Goal: Information Seeking & Learning: Learn about a topic

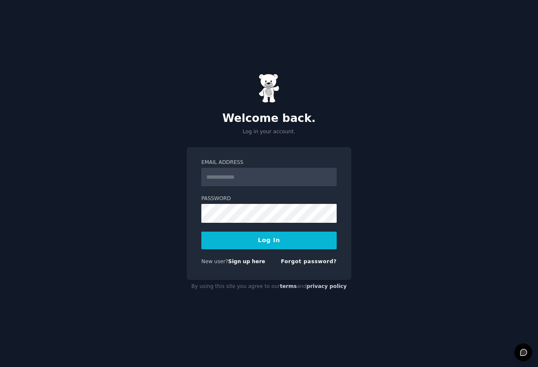
click at [243, 178] on input "Email Address" at bounding box center [268, 177] width 135 height 19
type input "**********"
click at [260, 241] on button "Log In" at bounding box center [268, 241] width 135 height 18
click at [214, 189] on form "Email Address Password Log In New user? Sign up here Forgot password?" at bounding box center [268, 213] width 135 height 109
click at [217, 180] on input "Email Address" at bounding box center [268, 177] width 135 height 19
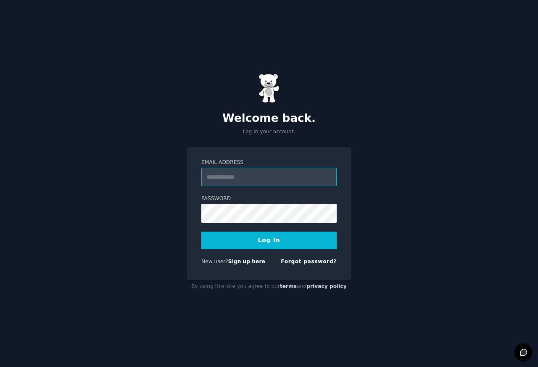
click at [219, 185] on input "Email Address" at bounding box center [268, 177] width 135 height 19
click at [269, 182] on input "Email Address" at bounding box center [268, 177] width 135 height 19
click at [210, 172] on input "Email Address" at bounding box center [268, 177] width 135 height 19
click at [177, 34] on div "Welcome back. Log in your account. Email Address Password Log In New user? Sign…" at bounding box center [269, 183] width 538 height 367
click at [264, 177] on input "Email Address" at bounding box center [268, 177] width 135 height 19
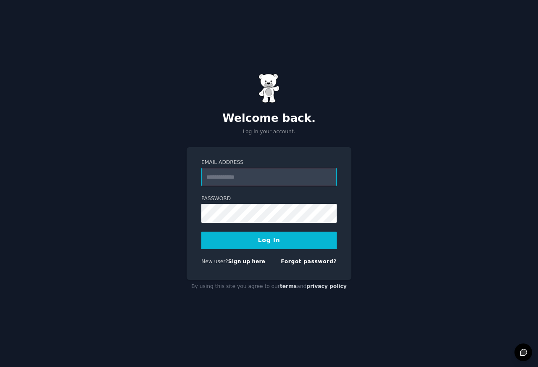
paste input "**********"
type input "**********"
click at [266, 241] on button "Log In" at bounding box center [268, 241] width 135 height 18
type input "**********"
click at [265, 242] on button "Log In" at bounding box center [268, 241] width 135 height 18
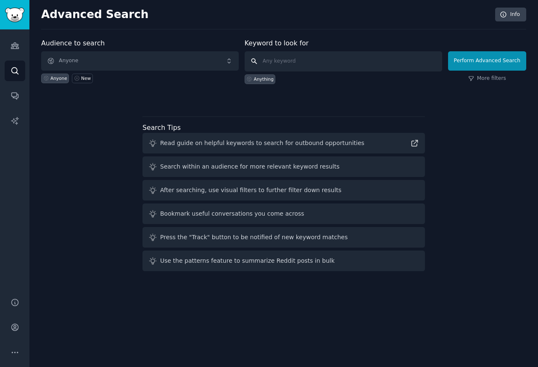
click at [288, 60] on input "text" at bounding box center [344, 61] width 198 height 20
paste input "pharmacy software pain points"
type input "pharmacy software pain points"
click at [482, 60] on button "Perform Advanced Search" at bounding box center [487, 60] width 78 height 19
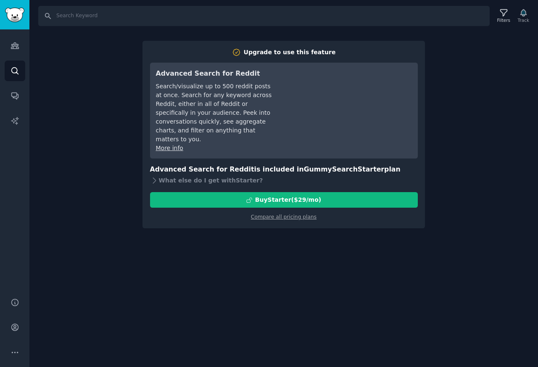
click at [13, 70] on icon "Sidebar" at bounding box center [15, 70] width 9 height 9
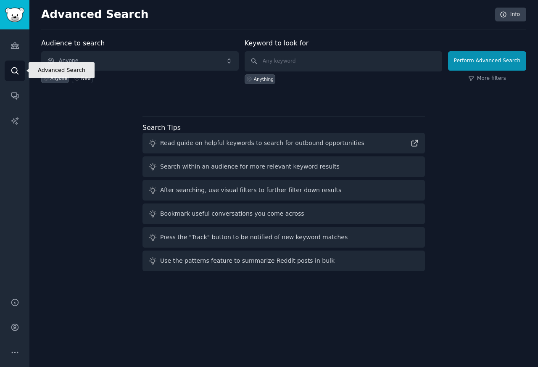
click at [66, 16] on h2 "Advanced Search" at bounding box center [266, 14] width 450 height 13
click at [14, 96] on icon "Sidebar" at bounding box center [14, 96] width 7 height 7
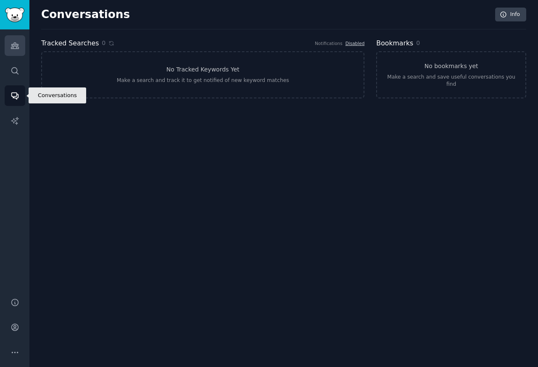
click at [14, 45] on icon "Sidebar" at bounding box center [15, 46] width 8 height 6
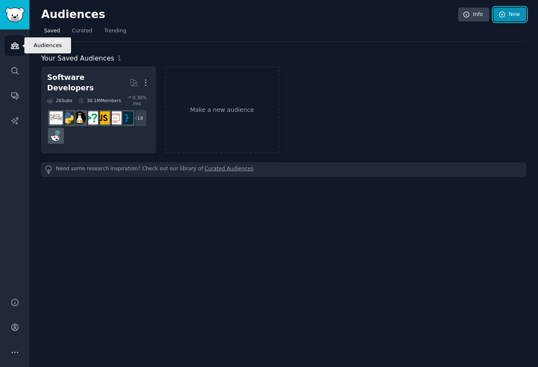
click at [509, 14] on link "New" at bounding box center [510, 15] width 33 height 14
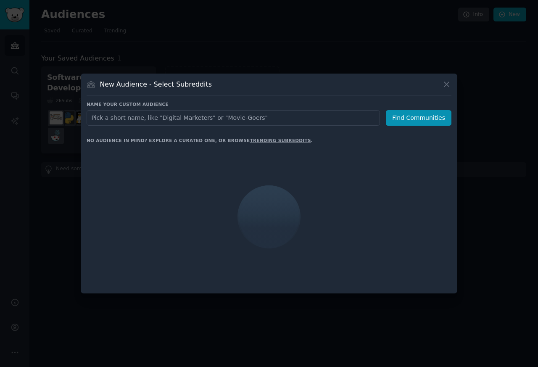
click at [125, 118] on input "text" at bounding box center [234, 118] width 294 height 16
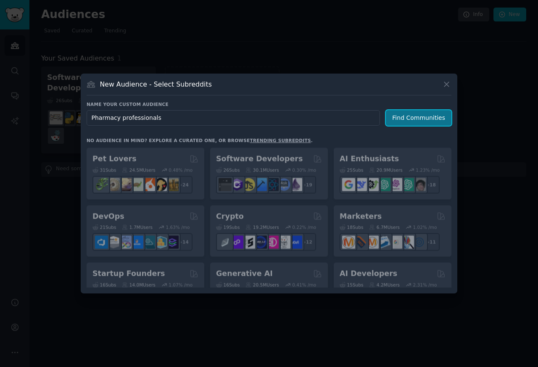
click at [413, 118] on button "Find Communities" at bounding box center [419, 118] width 66 height 16
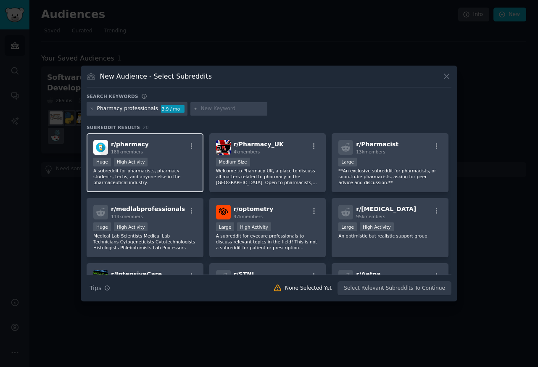
click at [127, 143] on span "r/ pharmacy" at bounding box center [130, 144] width 38 height 7
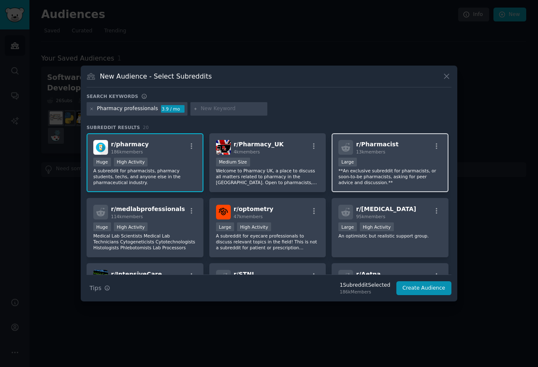
click at [372, 143] on span "r/ Pharmacist" at bounding box center [377, 144] width 42 height 7
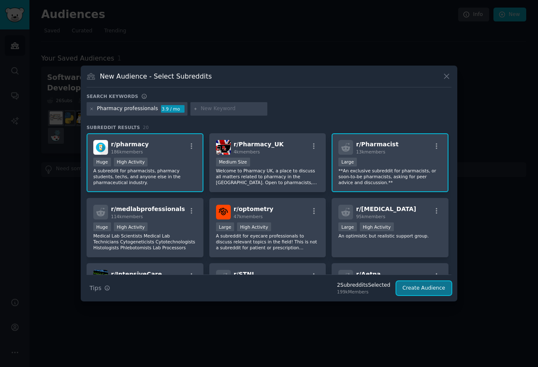
click at [424, 290] on button "Create Audience" at bounding box center [425, 288] width 56 height 14
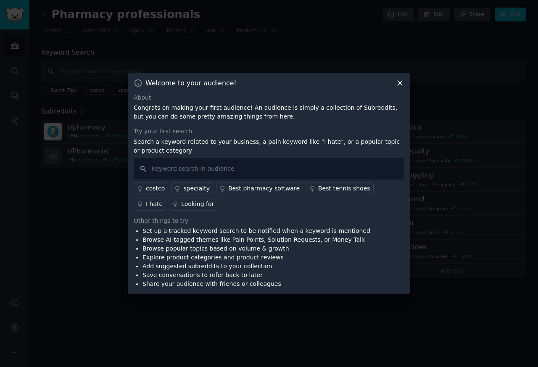
click at [425, 288] on div at bounding box center [269, 183] width 538 height 367
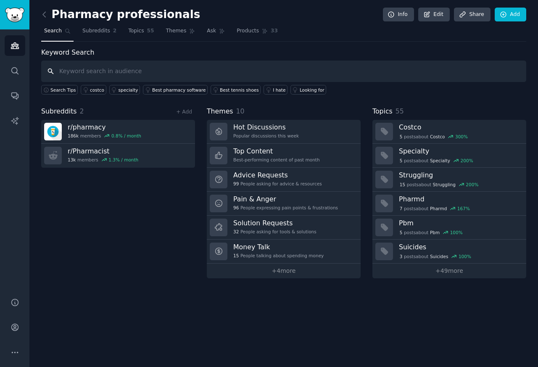
click at [69, 71] on input "text" at bounding box center [283, 71] width 485 height 21
paste input "software"
type input "software"
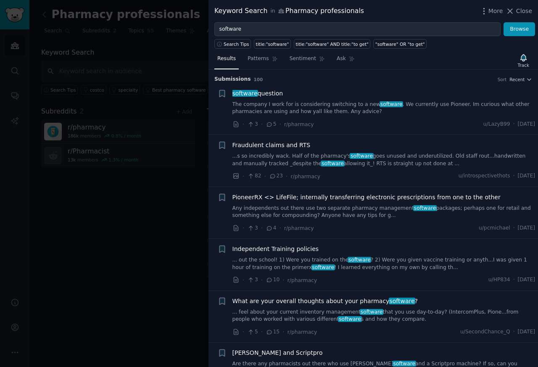
click at [238, 95] on span "software" at bounding box center [245, 93] width 27 height 7
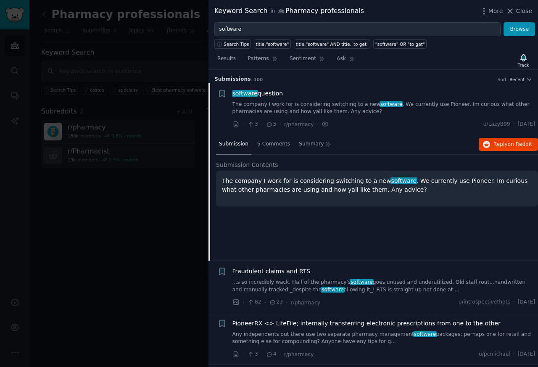
scroll to position [13, 0]
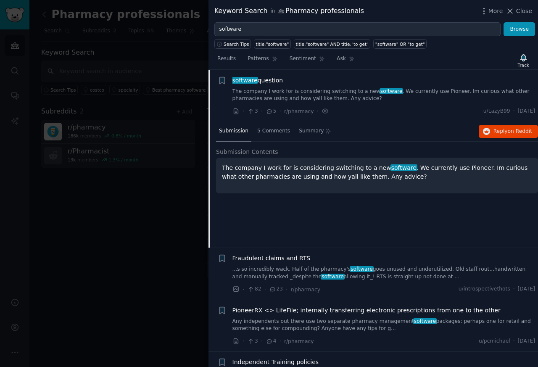
click at [257, 144] on div "Submission 5 Comments Summary Reply on Reddit Submission Contents The company I…" at bounding box center [377, 185] width 322 height 126
click at [241, 132] on span "Submission" at bounding box center [233, 131] width 29 height 8
click at [257, 132] on span "5 Comments" at bounding box center [273, 131] width 33 height 8
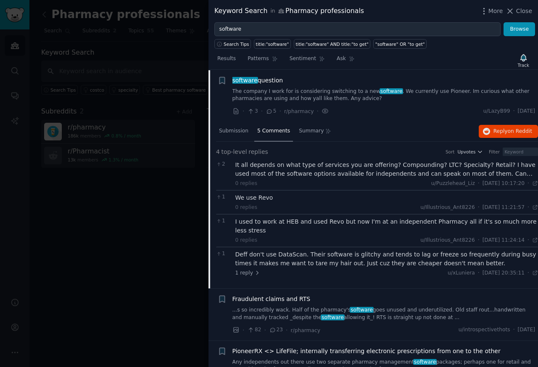
click at [252, 301] on span "Fraudulent claims and RTS" at bounding box center [272, 299] width 78 height 9
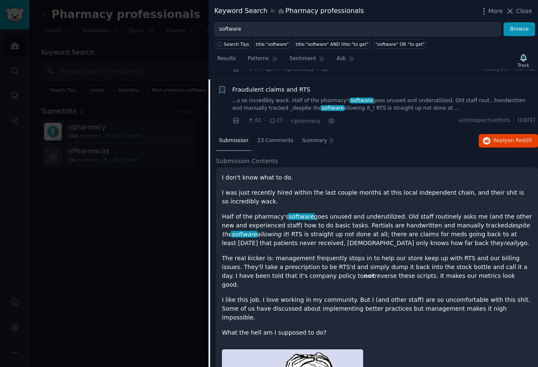
scroll to position [65, 0]
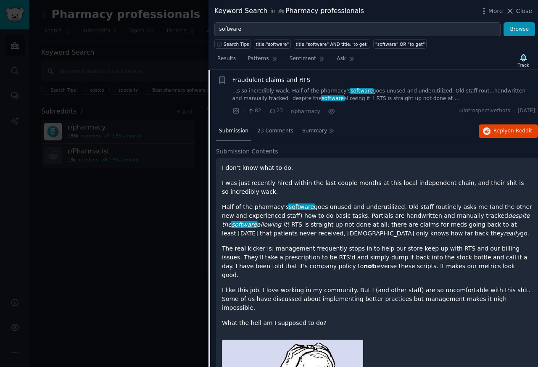
click at [251, 181] on p "I was just recently hired within the last couple months at this local independe…" at bounding box center [377, 188] width 310 height 18
click at [243, 132] on span "Submission" at bounding box center [233, 131] width 29 height 8
click at [257, 132] on span "23 Comments" at bounding box center [275, 131] width 36 height 8
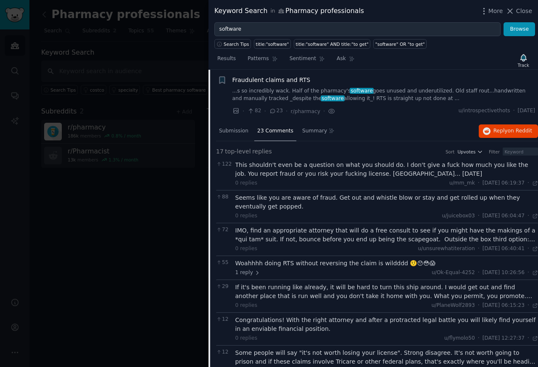
click at [255, 309] on div "0 replies" at bounding box center [246, 306] width 22 height 8
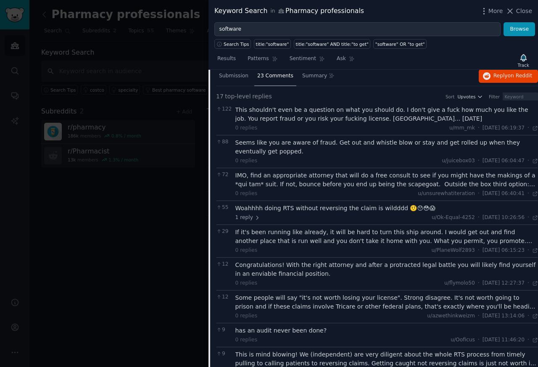
scroll to position [368, 0]
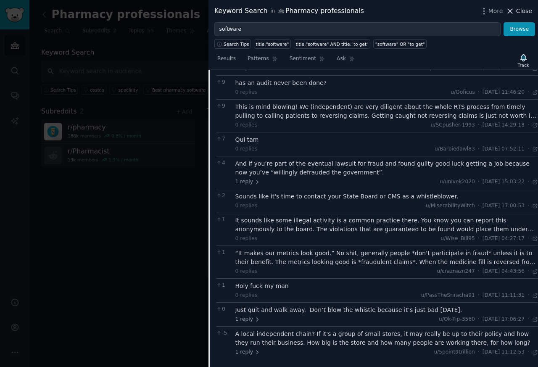
click at [522, 12] on span "Close" at bounding box center [524, 11] width 16 height 9
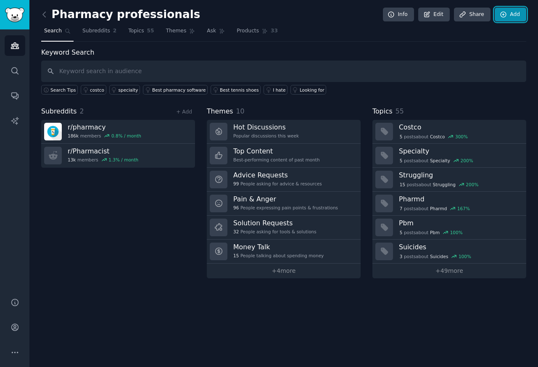
click at [524, 11] on link "Add" at bounding box center [511, 15] width 32 height 14
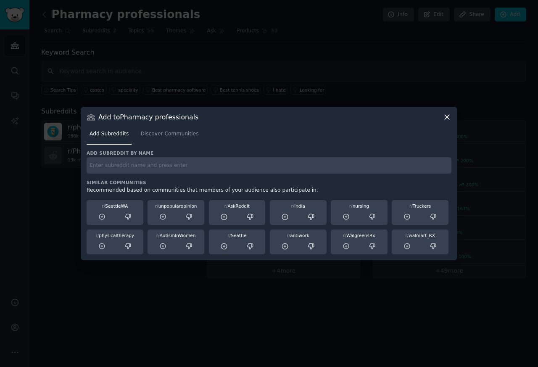
click at [445, 127] on nav "Add Subreddits Discover Communities" at bounding box center [269, 135] width 365 height 17
click at [446, 118] on icon at bounding box center [447, 117] width 9 height 9
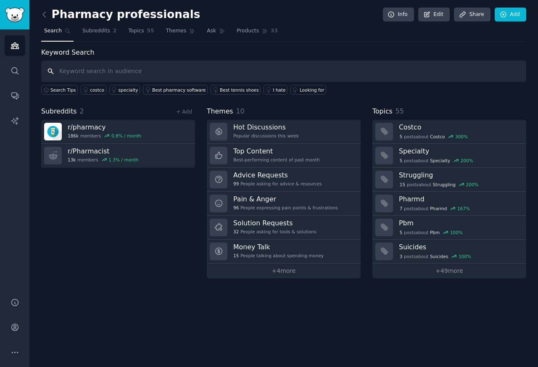
click at [68, 71] on input "text" at bounding box center [283, 71] width 485 height 21
paste input "inventory software"
type input "inventory software"
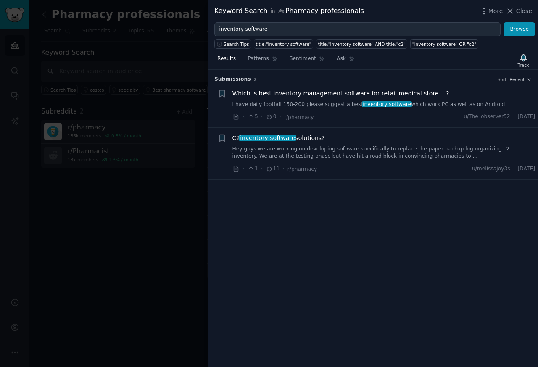
click at [280, 94] on span "Which is best inventory management software for retail medical store ...?" at bounding box center [341, 93] width 217 height 9
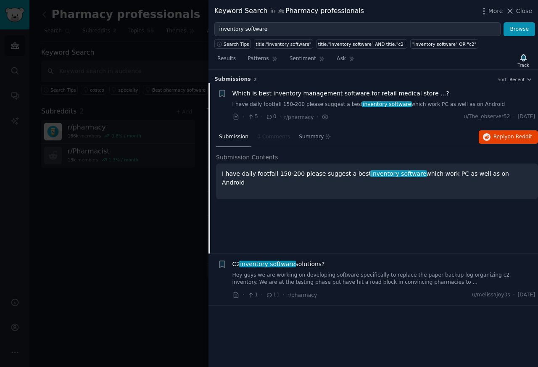
click at [265, 265] on span "inventory software" at bounding box center [267, 264] width 57 height 7
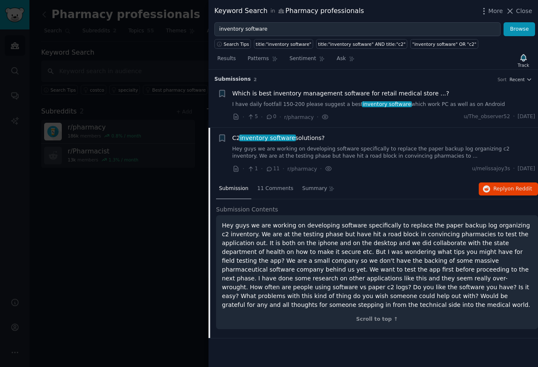
click at [68, 71] on div at bounding box center [269, 183] width 538 height 367
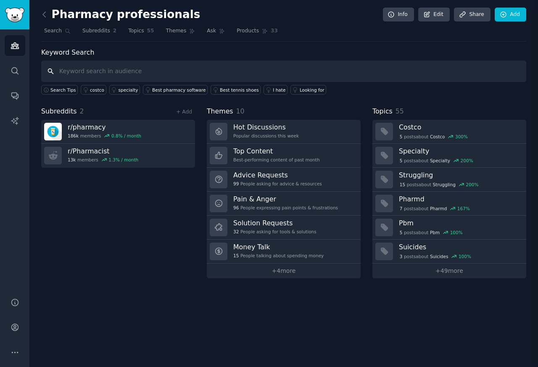
paste input "pharmacy management software"
type input "pharmacy management software"
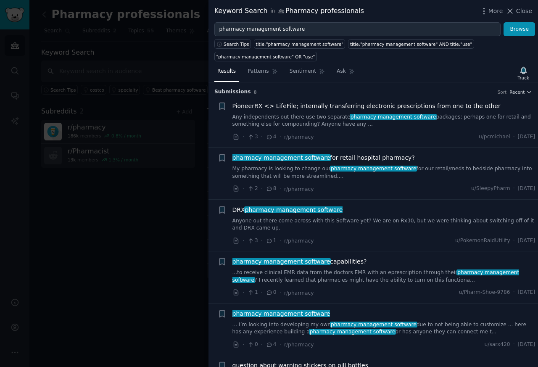
click at [72, 71] on div at bounding box center [269, 183] width 538 height 367
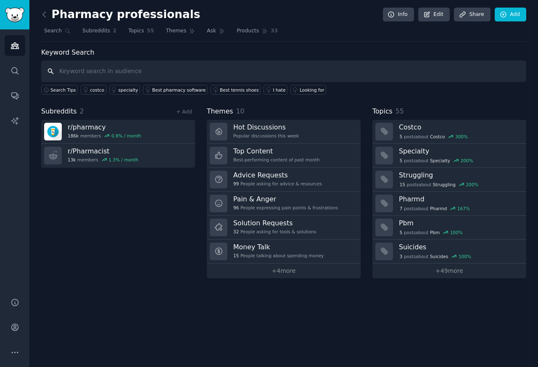
paste input "pharmacy management software"
type input "pharmacy management software"
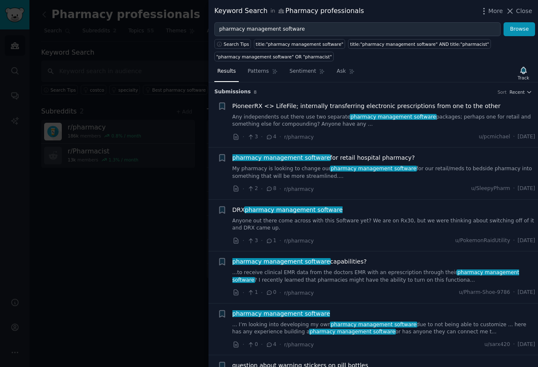
click at [285, 142] on li "+ PioneerRX <> LifeFile; internally transferring electronic prescriptions from …" at bounding box center [374, 122] width 330 height 52
click at [263, 108] on span "PioneerRX <> LifeFile; internally transferring electronic prescriptions from on…" at bounding box center [367, 106] width 268 height 9
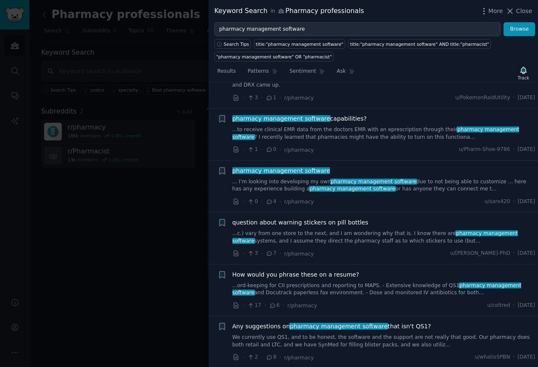
scroll to position [271, 0]
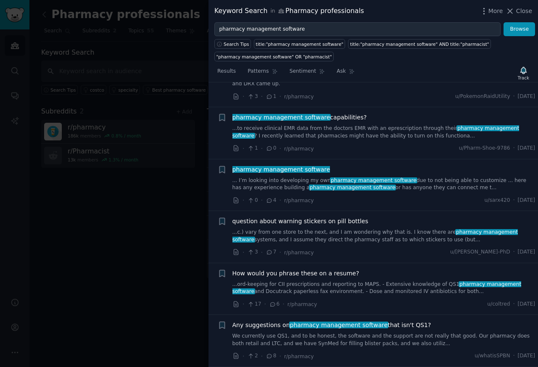
click at [280, 125] on link "...to receive clinical EMR data from the doctors EMR with an eprescription thro…" at bounding box center [384, 132] width 303 height 15
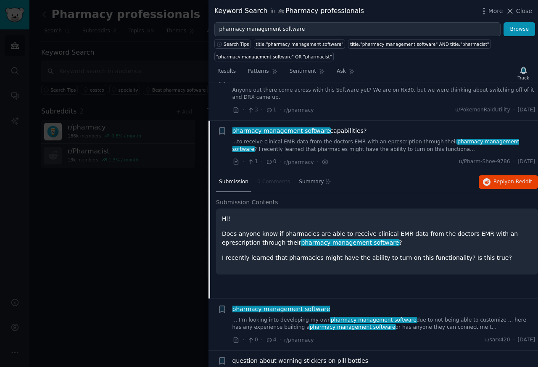
scroll to position [18, 0]
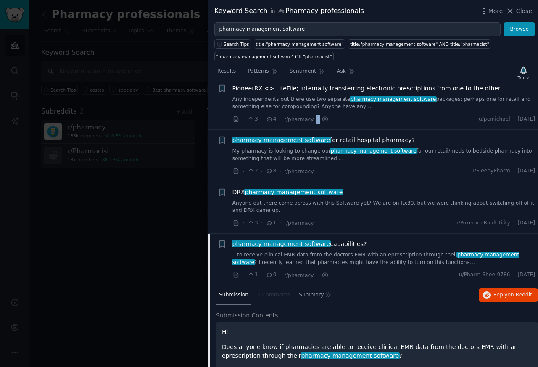
click at [275, 103] on link "Any independents out there use two separate pharmacy management software packag…" at bounding box center [384, 103] width 303 height 15
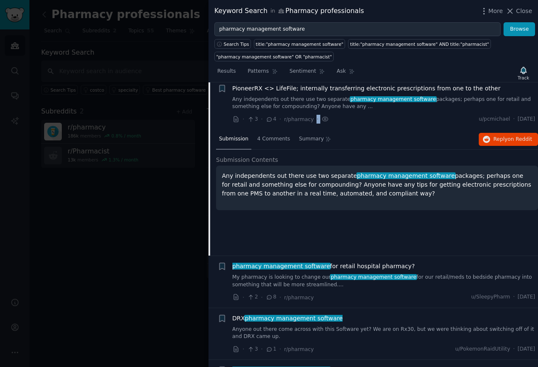
scroll to position [13, 0]
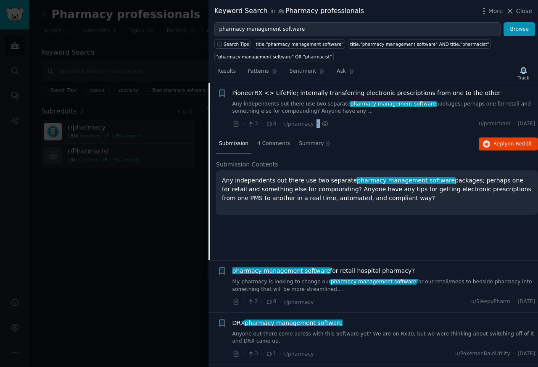
click at [264, 271] on span "pharmacy management software" at bounding box center [281, 270] width 99 height 7
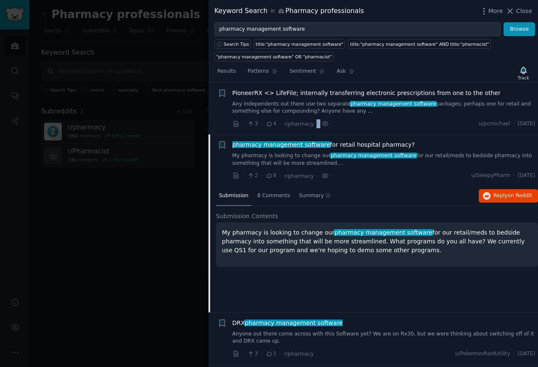
scroll to position [65, 0]
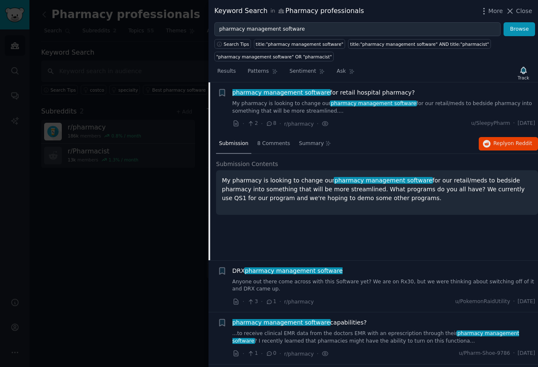
click at [239, 144] on span "Submission" at bounding box center [233, 144] width 29 height 8
click at [235, 144] on span "Submission" at bounding box center [233, 144] width 29 height 8
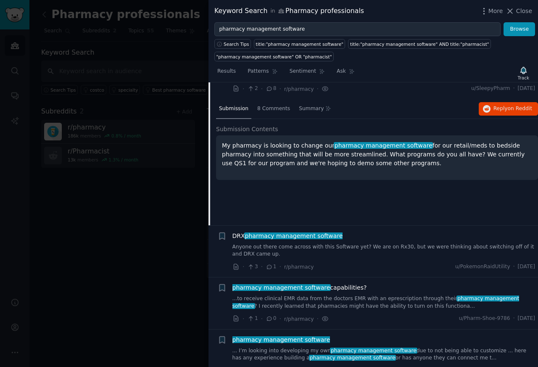
scroll to position [267, 0]
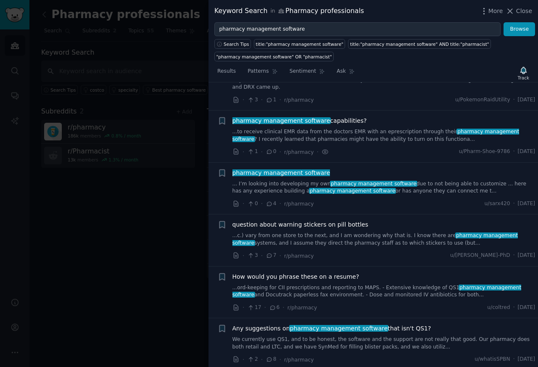
click at [269, 111] on li "+ DRX pharmacy management software Anyone out there come across with this Softw…" at bounding box center [374, 85] width 330 height 52
click at [522, 12] on span "Close" at bounding box center [524, 11] width 16 height 9
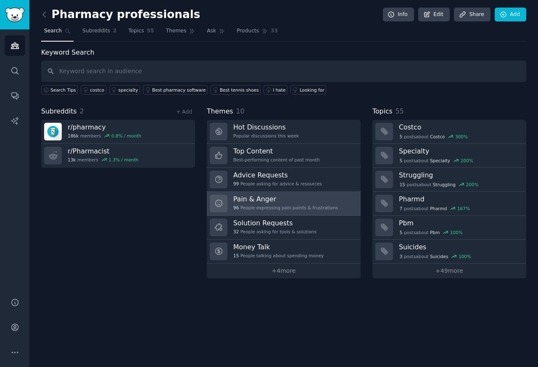
click at [251, 201] on h3 "Pain & Anger" at bounding box center [285, 199] width 105 height 9
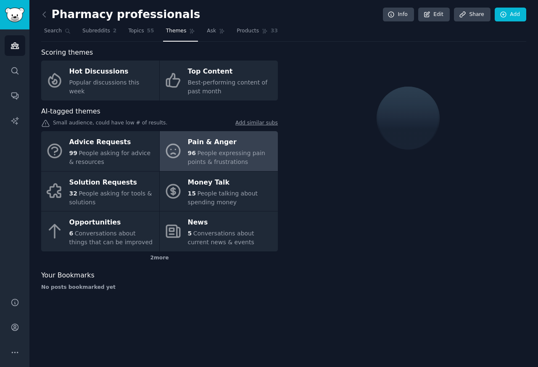
click at [185, 142] on link "Pain & Anger 96 People expressing pain points & frustrations" at bounding box center [219, 151] width 118 height 40
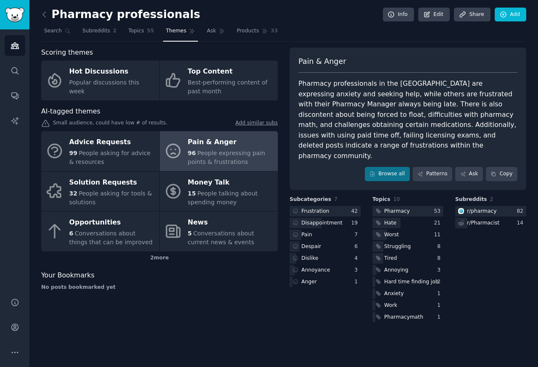
click at [215, 143] on div "Pain & Anger" at bounding box center [231, 142] width 86 height 13
click at [388, 167] on link "Browse all" at bounding box center [387, 174] width 45 height 14
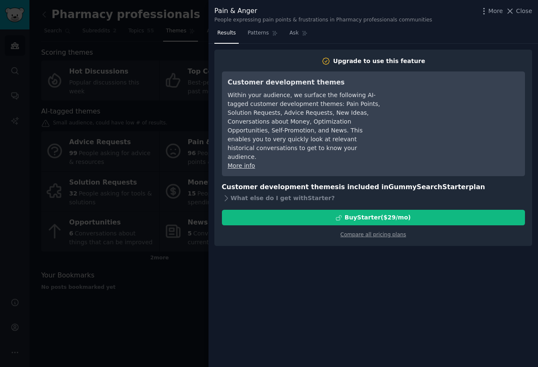
click at [42, 31] on div at bounding box center [269, 183] width 538 height 367
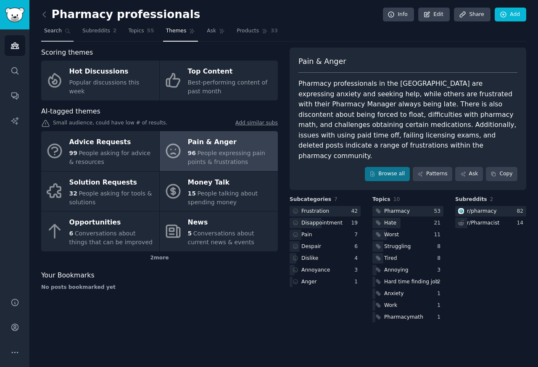
click at [49, 31] on span "Search" at bounding box center [53, 31] width 18 height 8
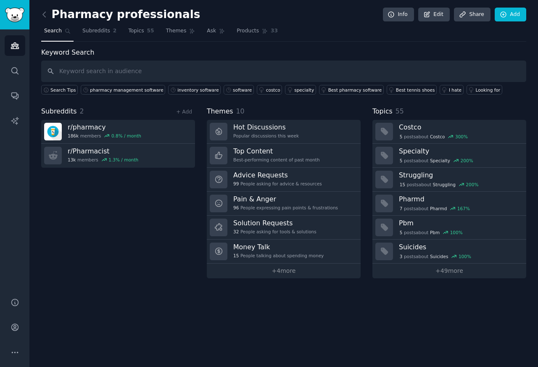
click at [82, 71] on input "text" at bounding box center [283, 71] width 485 height 21
type input "QS1"
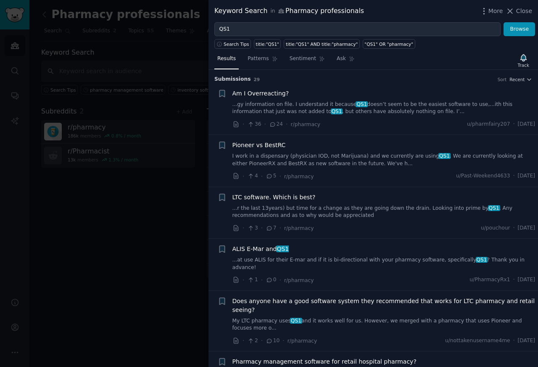
click at [255, 96] on span "Am I Overreacting?" at bounding box center [261, 93] width 57 height 9
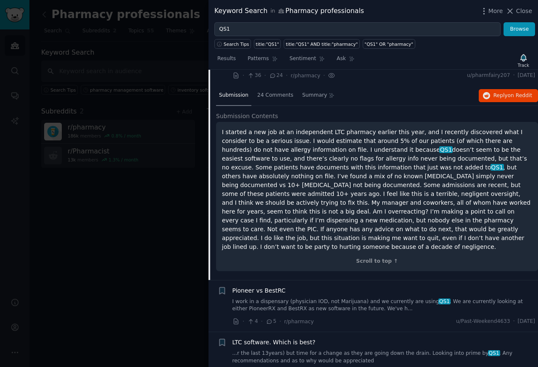
scroll to position [215, 0]
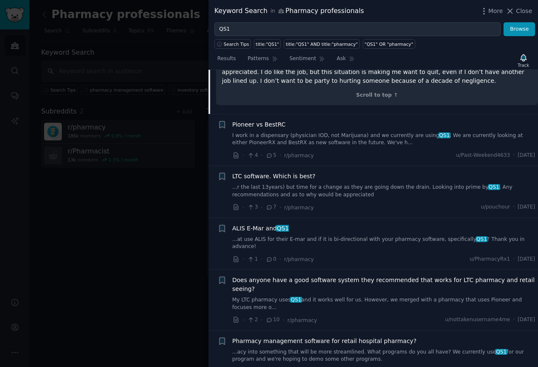
click at [249, 166] on li "+ LTC software. Which is best? ...r the last 13years) but time for a change as …" at bounding box center [374, 192] width 330 height 52
click at [249, 120] on span "Pioneer vs BestRC" at bounding box center [259, 124] width 53 height 9
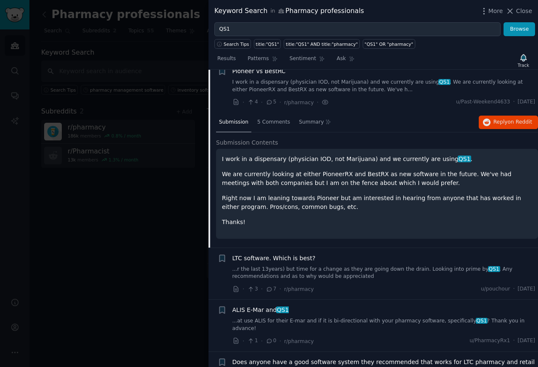
scroll to position [65, 0]
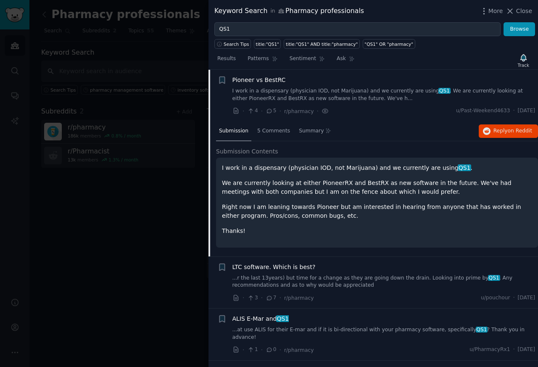
click at [258, 169] on p "I work in a dispensary (physician IOD, not Marijuana) and we currently are usin…" at bounding box center [377, 168] width 310 height 9
click at [276, 132] on span "5 Comments" at bounding box center [273, 131] width 33 height 8
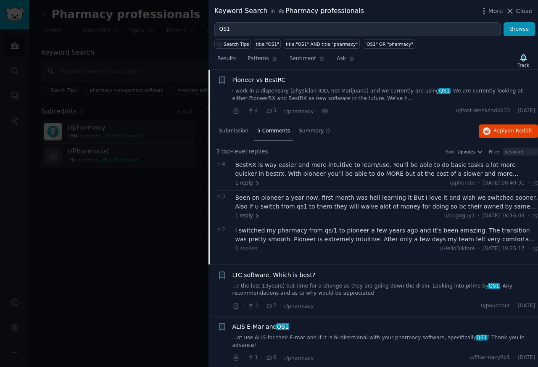
click at [249, 175] on div "BestRX is way easier and more intuitive to learn/use. You’ll be able to do basi…" at bounding box center [386, 170] width 303 height 18
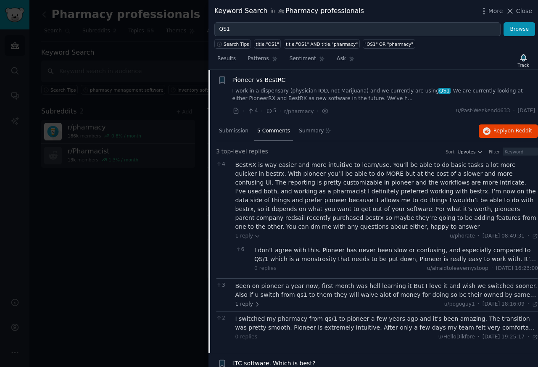
click at [238, 250] on icon at bounding box center [238, 249] width 6 height 5
click at [246, 284] on div "Been on pioneer a year now, first month was hell learning it But I love it and …" at bounding box center [386, 291] width 303 height 18
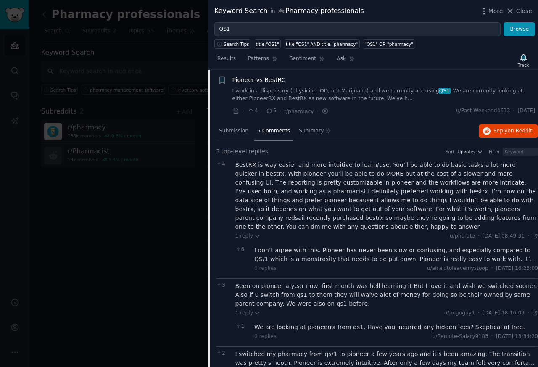
click at [242, 300] on div "Been on pioneer a year now, first month was hell learning it But I love it and …" at bounding box center [386, 295] width 303 height 26
click at [246, 300] on div "Been on pioneer a year now, first month was hell learning it But I love it and …" at bounding box center [386, 295] width 303 height 26
click at [246, 301] on div "Been on pioneer a year now, first month was hell learning it But I love it and …" at bounding box center [386, 295] width 303 height 26
click at [252, 353] on div "I switched my pharmacy from qs/1 to pioneer a few years ago and it’s been amazi…" at bounding box center [386, 359] width 303 height 18
click at [521, 12] on span "Close" at bounding box center [524, 11] width 16 height 9
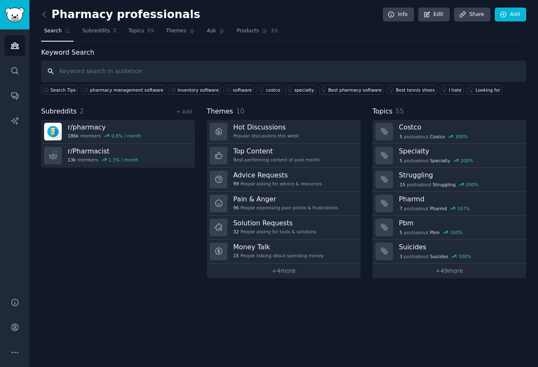
click at [79, 71] on input "text" at bounding box center [283, 71] width 485 height 21
paste input "Pioneer software"
type input "Pioneer software"
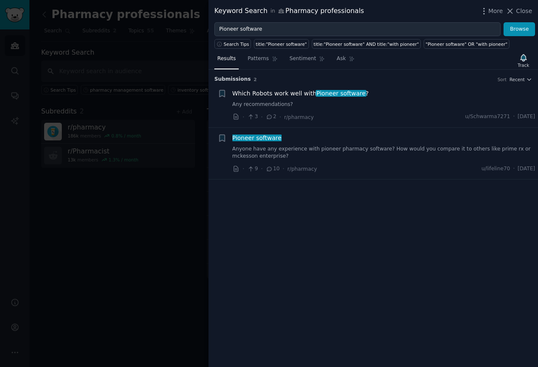
click at [256, 139] on span "Pioneer software" at bounding box center [257, 138] width 51 height 7
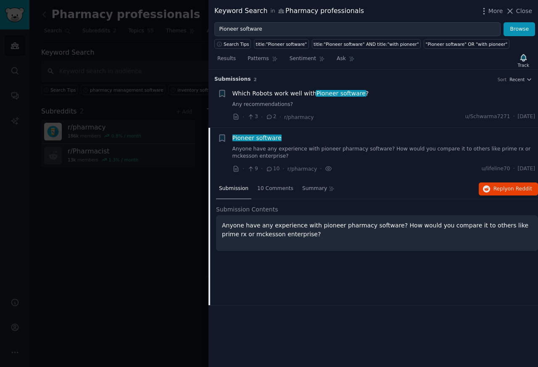
click at [238, 190] on span "Submission" at bounding box center [233, 189] width 29 height 8
click at [242, 190] on span "Submission" at bounding box center [233, 189] width 29 height 8
click at [259, 190] on span "10 Comments" at bounding box center [275, 189] width 36 height 8
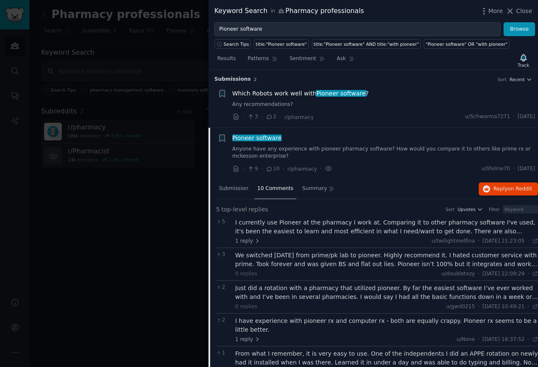
click at [238, 221] on div "I currently use Pioneer at the pharmacy I work at. Comparing it to other pharma…" at bounding box center [386, 227] width 303 height 18
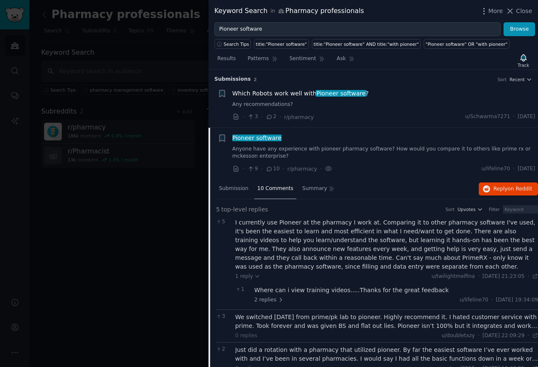
click at [238, 309] on div "5 I currently use Pioneer at the pharmacy I work at. Comparing it to other phar…" at bounding box center [377, 262] width 322 height 94
click at [243, 319] on div "We switched [DATE] from prime/pk lab to pioneer. Highly recommend it. I hated c…" at bounding box center [386, 322] width 303 height 18
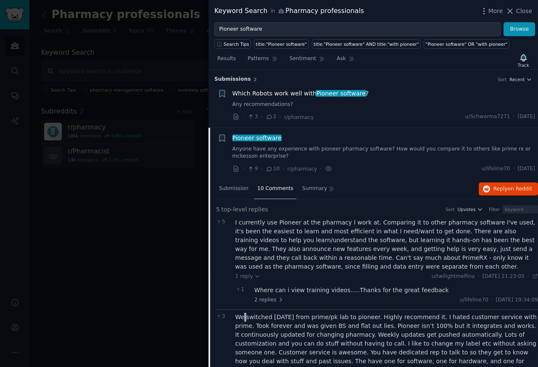
click at [237, 336] on div "We switched [DATE] from prime/pk lab to pioneer. Highly recommend it. I hated c…" at bounding box center [386, 357] width 303 height 88
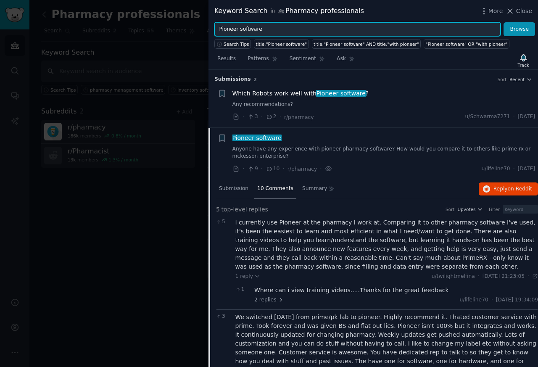
click at [236, 29] on input "Pioneer software" at bounding box center [357, 29] width 286 height 14
paste input "rimeRx"
type input "PrimeRx"
click at [504, 22] on button "Browse" at bounding box center [520, 29] width 32 height 14
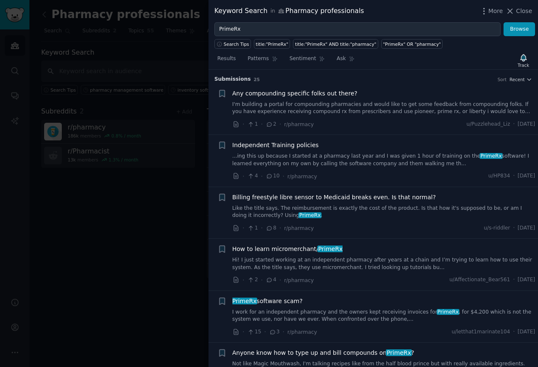
click at [269, 149] on span "Independent Training policies" at bounding box center [276, 145] width 87 height 9
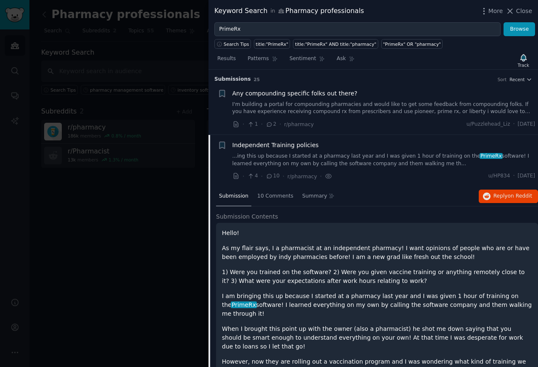
scroll to position [65, 0]
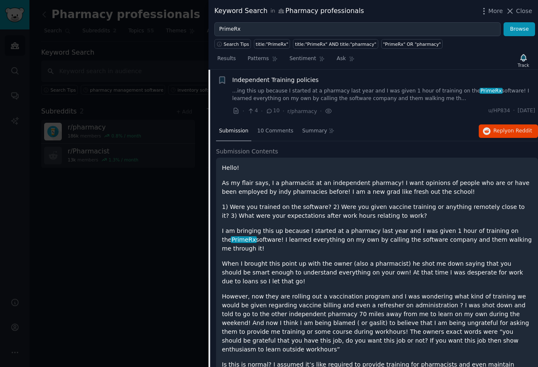
click at [245, 179] on p "As my flair says, I a pharmacist at an independent pharmacy! I want opinions of…" at bounding box center [377, 188] width 310 height 18
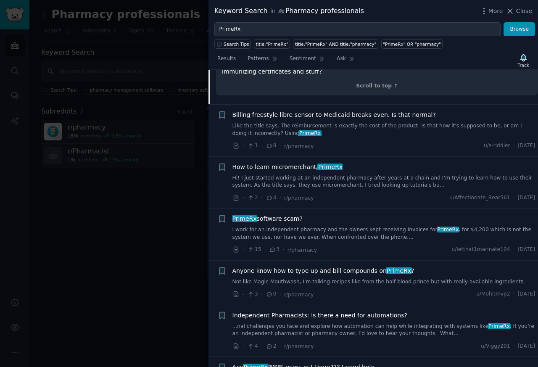
scroll to position [368, 0]
click at [298, 181] on div "How to learn micromerchant/ PrimeRx Hi! I just started working at an independen…" at bounding box center [384, 182] width 303 height 40
click at [278, 162] on span "How to learn micromerchant/ PrimeRx" at bounding box center [288, 166] width 111 height 9
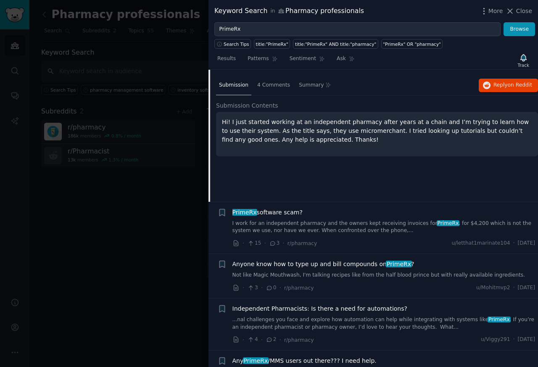
scroll to position [169, 0]
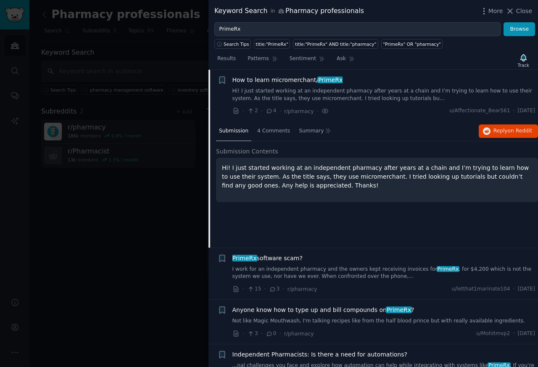
click at [270, 115] on div "· 2 · 4 · r/pharmacy ·" at bounding box center [281, 111] width 97 height 9
click at [280, 132] on span "4 Comments" at bounding box center [273, 131] width 33 height 8
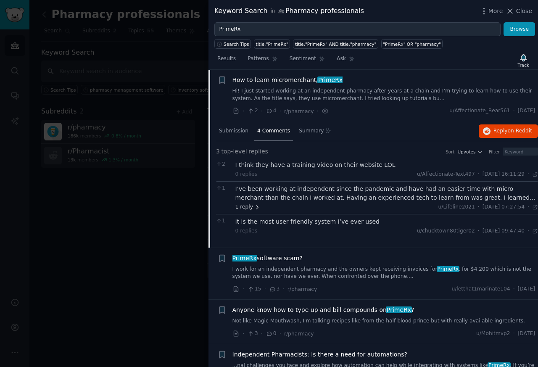
click at [238, 207] on span "1 reply" at bounding box center [247, 208] width 25 height 8
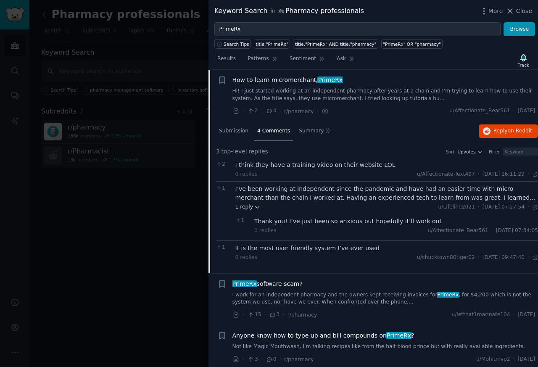
click at [243, 210] on span "1 reply" at bounding box center [247, 208] width 25 height 8
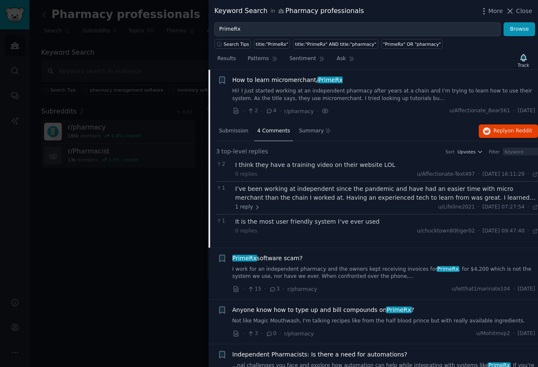
click at [280, 267] on link "I work for an independent pharmacy and the owners kept receiving invoices for P…" at bounding box center [384, 273] width 303 height 15
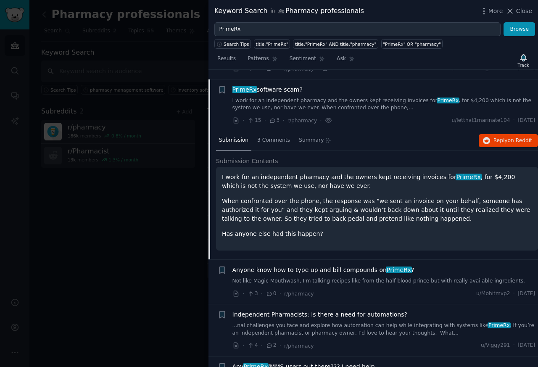
scroll to position [221, 0]
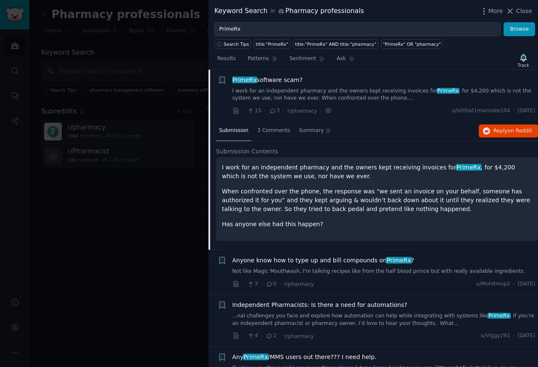
click at [273, 163] on p "I work for an independent pharmacy and the owners kept receiving invoices for P…" at bounding box center [377, 172] width 310 height 18
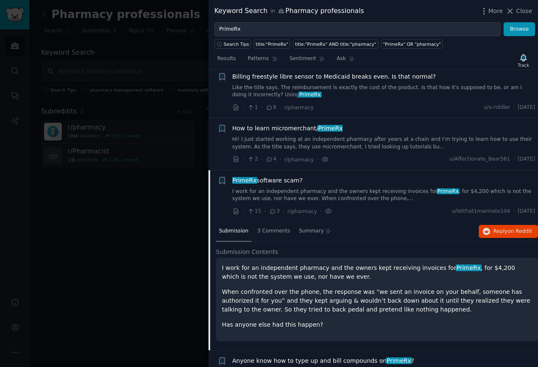
scroll to position [120, 0]
click at [262, 210] on div "· 15 · 3 · r/pharmacy ·" at bounding box center [283, 211] width 100 height 9
click at [254, 232] on div "3 Comments" at bounding box center [273, 232] width 39 height 20
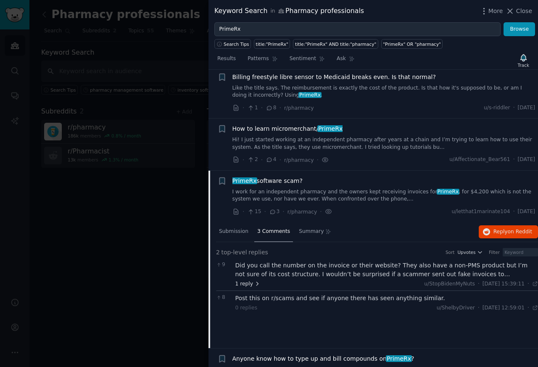
click at [237, 284] on span "1 reply" at bounding box center [247, 284] width 25 height 8
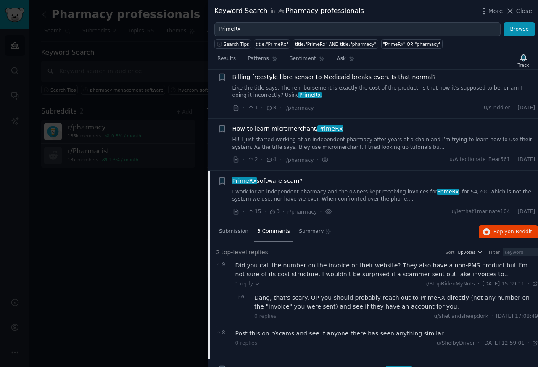
click at [329, 352] on div "2 top-level replies Sort Upvotes Filter 9 Did you call the number on the invoic…" at bounding box center [377, 300] width 322 height 117
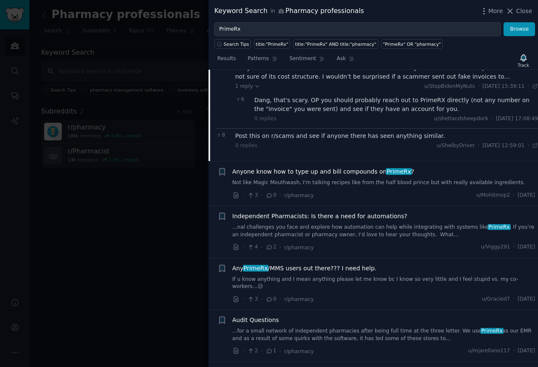
scroll to position [423, 0]
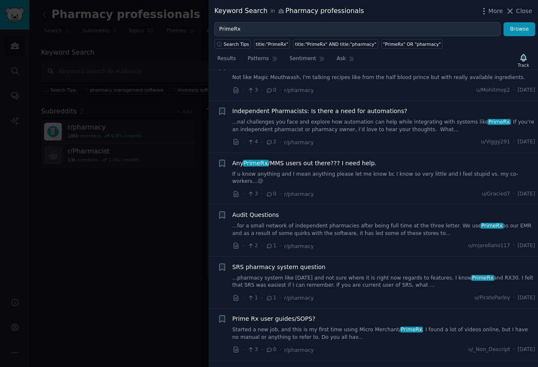
click at [301, 99] on li "+ Anyone know how to type up and bill compounds on PrimeRx ? Not like Magic Mou…" at bounding box center [374, 78] width 330 height 44
click at [280, 96] on li "+ Anyone know how to type up and bill compounds on PrimeRx ? Not like Magic Mou…" at bounding box center [374, 78] width 330 height 44
click at [220, 98] on li "+ Anyone know how to type up and bill compounds on PrimeRx ? Not like Magic Mou…" at bounding box center [374, 78] width 330 height 44
click at [220, 164] on icon "button" at bounding box center [221, 163] width 5 height 7
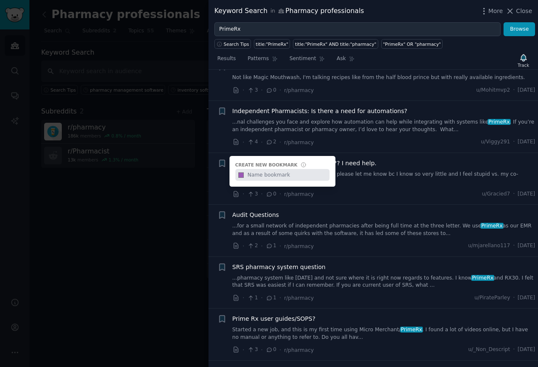
click at [331, 113] on span "Independent Pharmacists: Is there a need for automations?" at bounding box center [320, 111] width 175 height 9
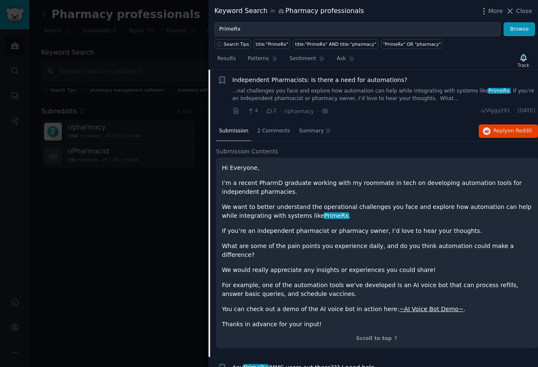
scroll to position [318, 0]
click at [274, 163] on p "Hi Everyone," at bounding box center [377, 167] width 310 height 9
click at [260, 132] on span "2 Comments" at bounding box center [273, 131] width 33 height 8
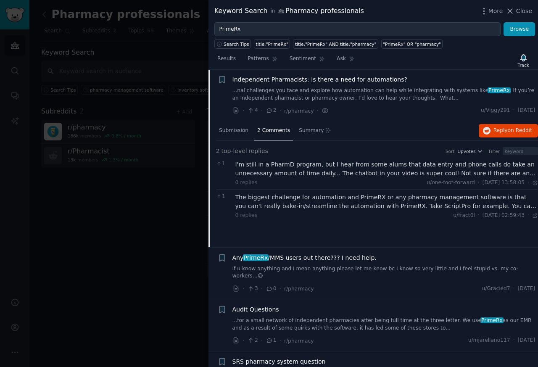
click at [249, 198] on div "The biggest challenge for automation and PrimeRX or any pharmacy management sof…" at bounding box center [386, 202] width 303 height 18
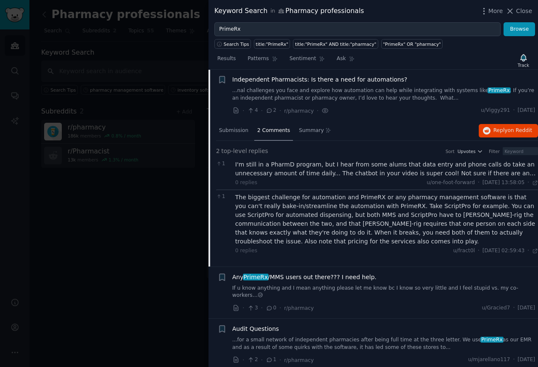
click at [289, 264] on div "2 top-level replies Sort Upvotes Filter 1 I'm still in a PharmD program, but I …" at bounding box center [377, 204] width 322 height 126
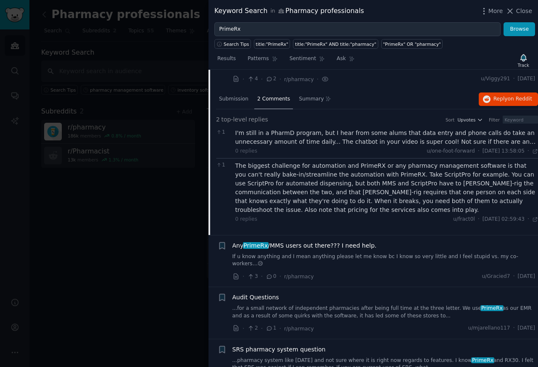
scroll to position [520, 0]
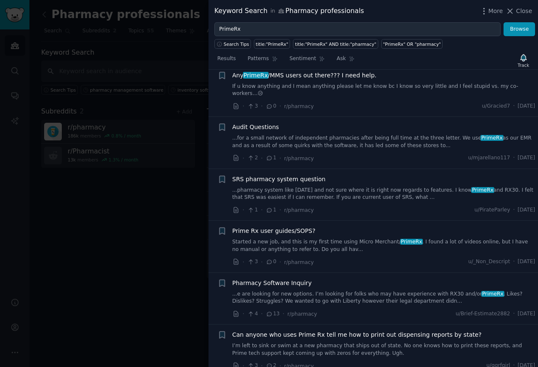
click at [282, 106] on li "Bookmark this conversation + Any PrimeRx /MMS users out there??? I need help. I…" at bounding box center [374, 91] width 330 height 52
click at [293, 88] on link "If u know anything and I mean anything please let me know bc I know so very lit…" at bounding box center [384, 90] width 303 height 15
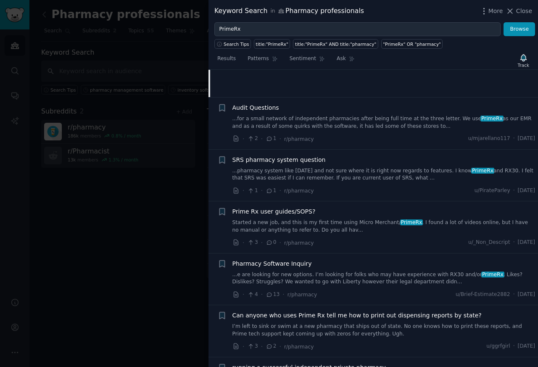
scroll to position [370, 0]
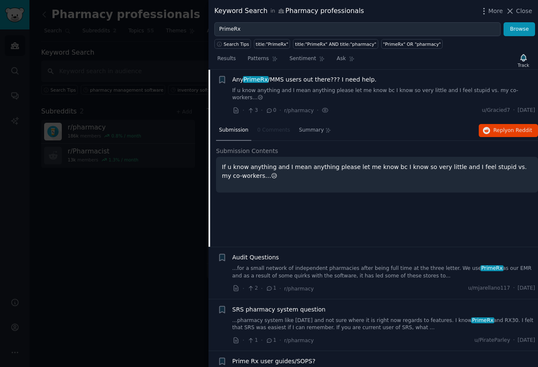
click at [275, 253] on span "Audit Questions" at bounding box center [256, 257] width 47 height 9
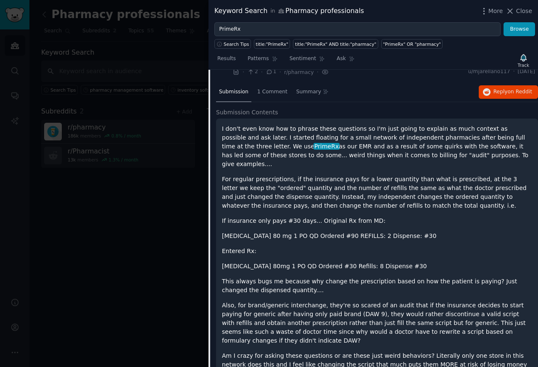
scroll to position [667, 0]
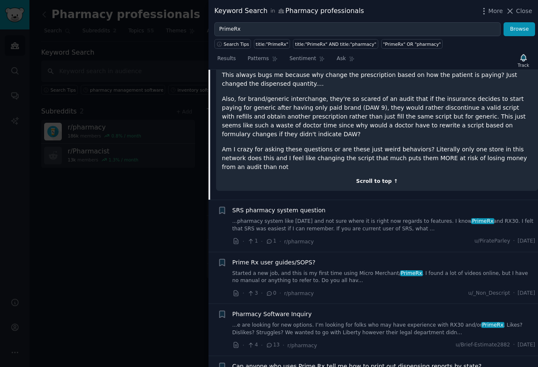
click at [377, 178] on div "Scroll to top ↑" at bounding box center [377, 182] width 310 height 8
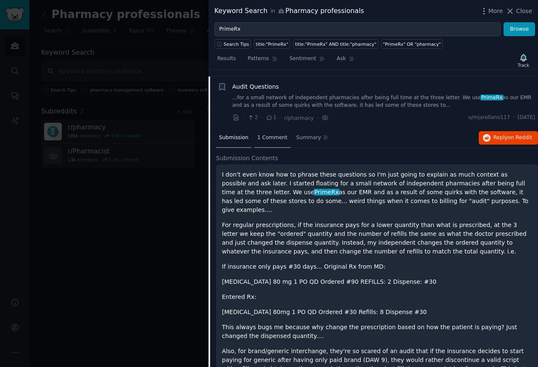
click at [257, 134] on span "1 Comment" at bounding box center [272, 138] width 30 height 8
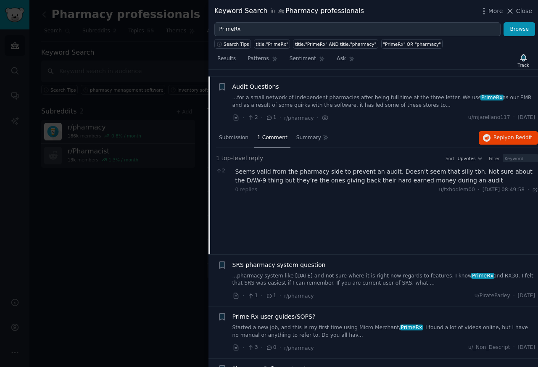
click at [281, 261] on span "SRS pharmacy system question" at bounding box center [279, 265] width 93 height 9
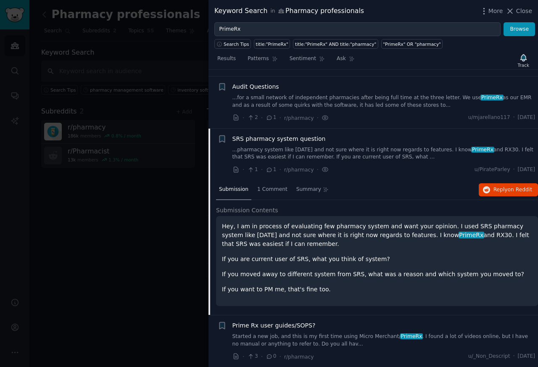
scroll to position [467, 0]
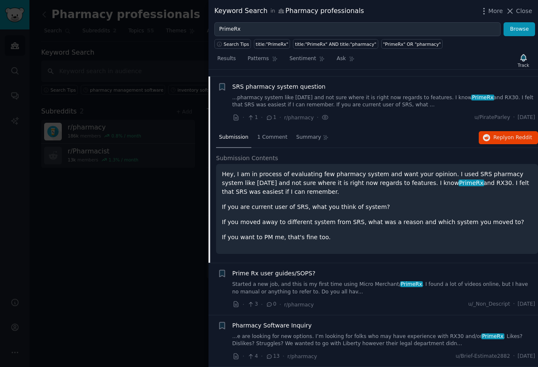
click at [261, 183] on p "Hey, I am in process of evaluating few pharmacy system and want your opinion. I…" at bounding box center [377, 183] width 310 height 26
click at [258, 134] on span "1 Comment" at bounding box center [272, 138] width 30 height 8
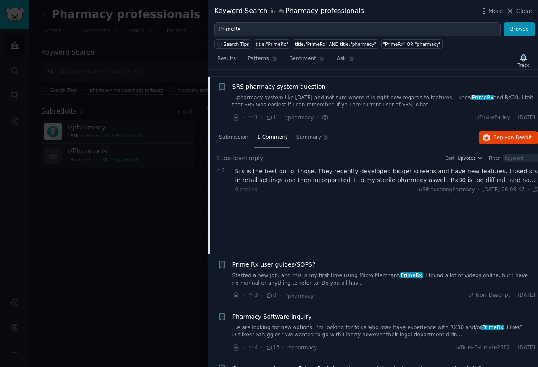
click at [284, 277] on link "Started a new job, and this is my first time using Micro Merchant/ PrimeRx . I …" at bounding box center [384, 279] width 303 height 15
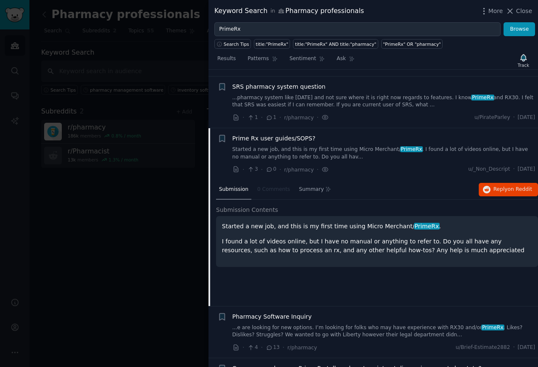
scroll to position [518, 0]
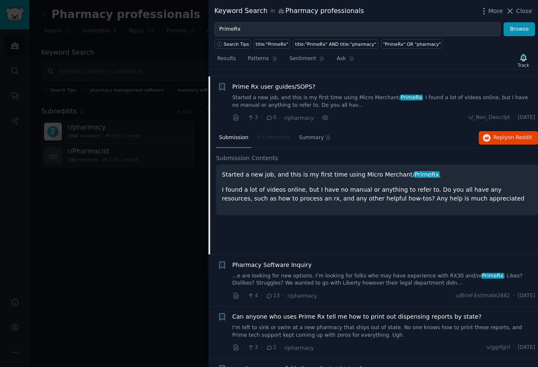
click at [277, 307] on li "+ Can anyone who uses Prime Rx tell me how to print out dispensing reports by s…" at bounding box center [374, 333] width 330 height 52
click at [265, 261] on span "Pharmacy Software Inquiry" at bounding box center [272, 265] width 79 height 9
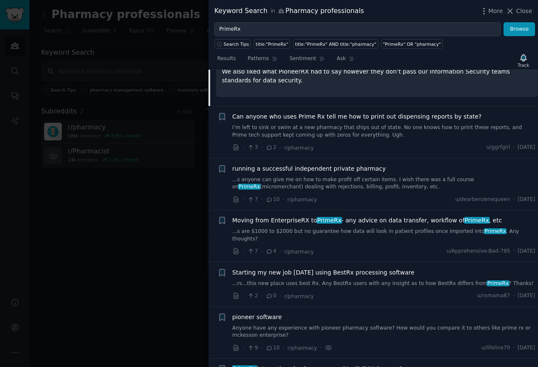
scroll to position [772, 0]
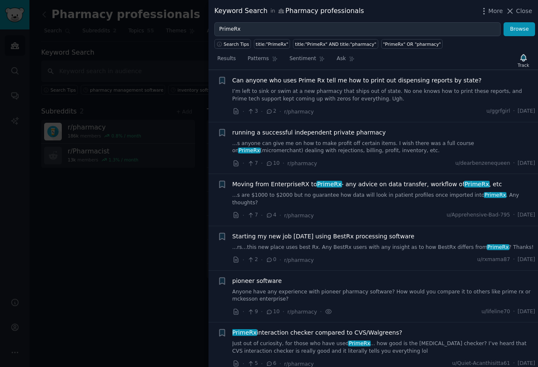
click at [335, 76] on span "Can anyone who uses Prime Rx tell me how to print out dispensing reports by sta…" at bounding box center [357, 80] width 249 height 9
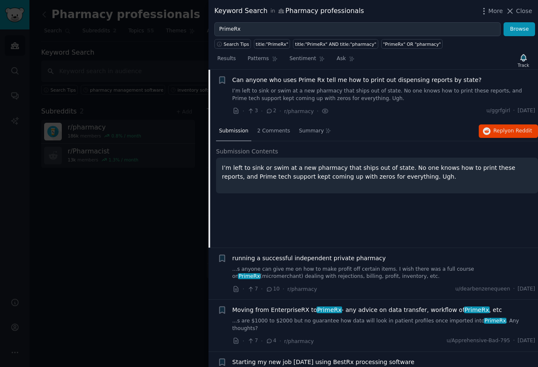
scroll to position [623, 0]
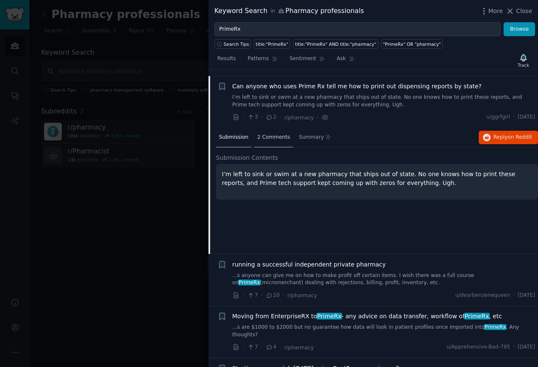
click at [257, 128] on div "2 Comments" at bounding box center [273, 138] width 39 height 20
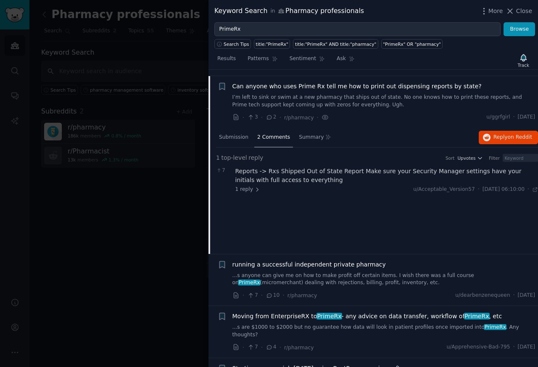
click at [233, 272] on link "...s anyone can give me on how to make profit off certain items. I wish there w…" at bounding box center [384, 279] width 303 height 15
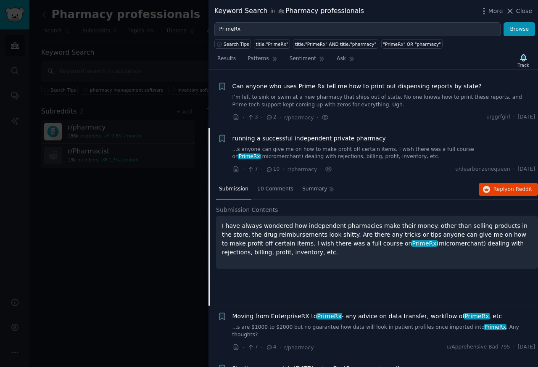
scroll to position [675, 0]
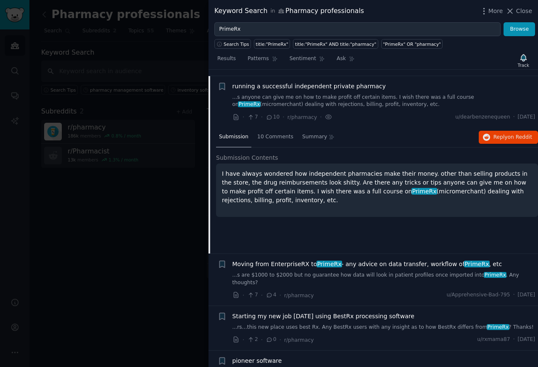
click at [244, 183] on p "I have always wondered how independent pharmacies make their money. other than …" at bounding box center [377, 186] width 310 height 35
click at [277, 133] on span "10 Comments" at bounding box center [275, 137] width 36 height 8
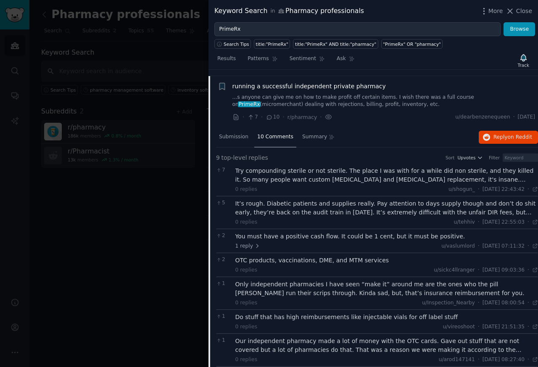
scroll to position [927, 0]
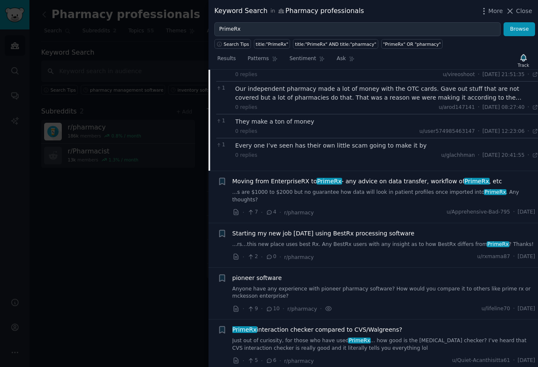
click at [244, 93] on div "Our independent pharmacy made a lot of money with the OTC cards. Gave out stuff…" at bounding box center [386, 94] width 303 height 18
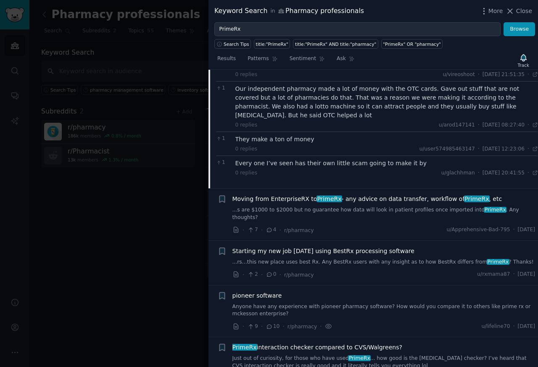
click at [282, 195] on span "Moving from EnterpriseRX to PrimeRx - any advice on data transfer, workflow of …" at bounding box center [368, 199] width 270 height 9
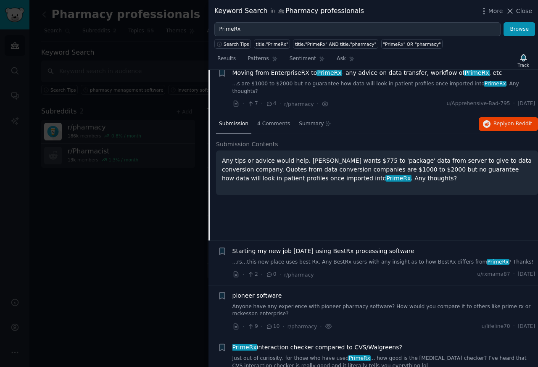
scroll to position [727, 0]
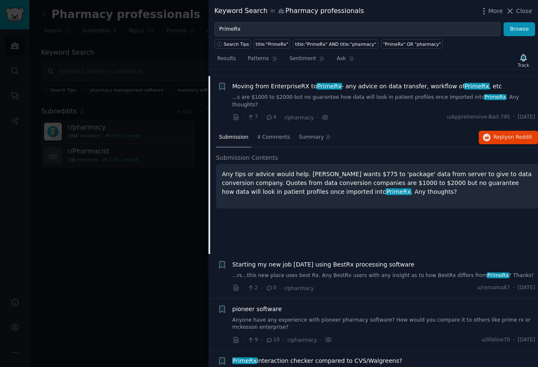
click at [248, 95] on link "...s are $1000 to $2000 but no guarantee how data will look in patient profiles…" at bounding box center [384, 101] width 303 height 15
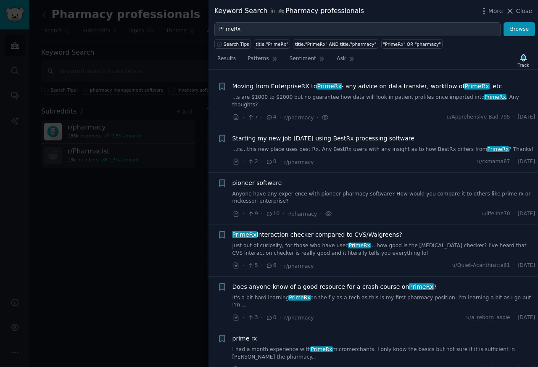
click at [246, 179] on span "pioneer software" at bounding box center [258, 183] width 50 height 9
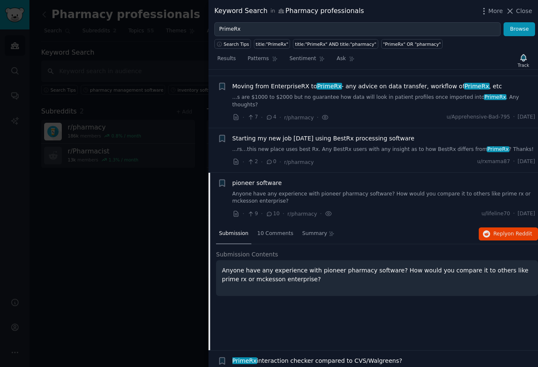
scroll to position [816, 0]
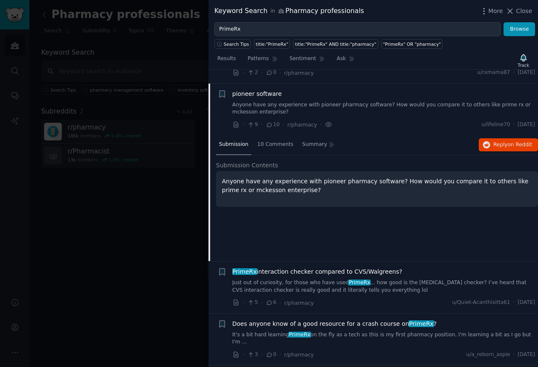
click at [261, 220] on div "Submission 10 Comments Summary Reply on Reddit Submission Contents Anyone have …" at bounding box center [377, 198] width 322 height 126
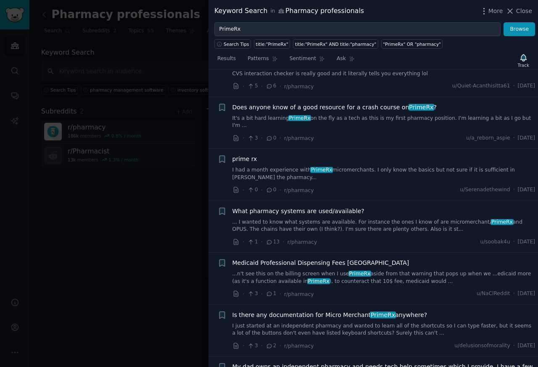
scroll to position [917, 0]
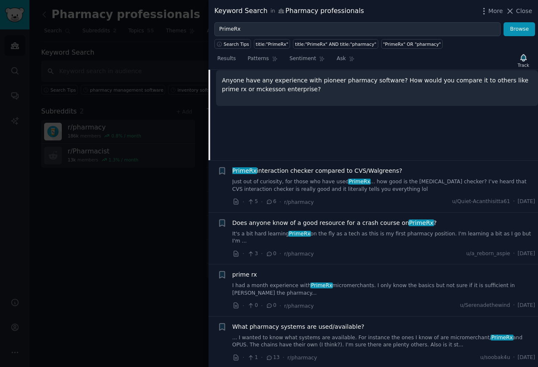
click at [268, 96] on div "Submission Contents Anyone have any experience with pioneer pharmacy software? …" at bounding box center [377, 87] width 322 height 55
click at [255, 167] on span "PrimeRx" at bounding box center [245, 170] width 26 height 7
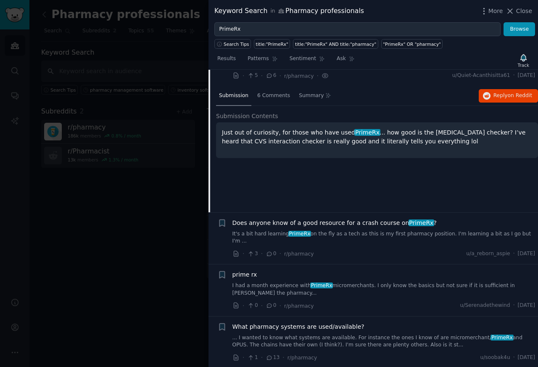
scroll to position [867, 0]
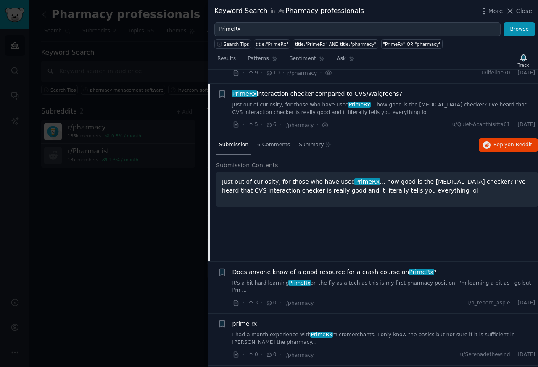
click at [268, 90] on span "PrimeRx interaction checker compared to CVS/Walgreens?" at bounding box center [318, 94] width 170 height 9
